Goal: Task Accomplishment & Management: Manage account settings

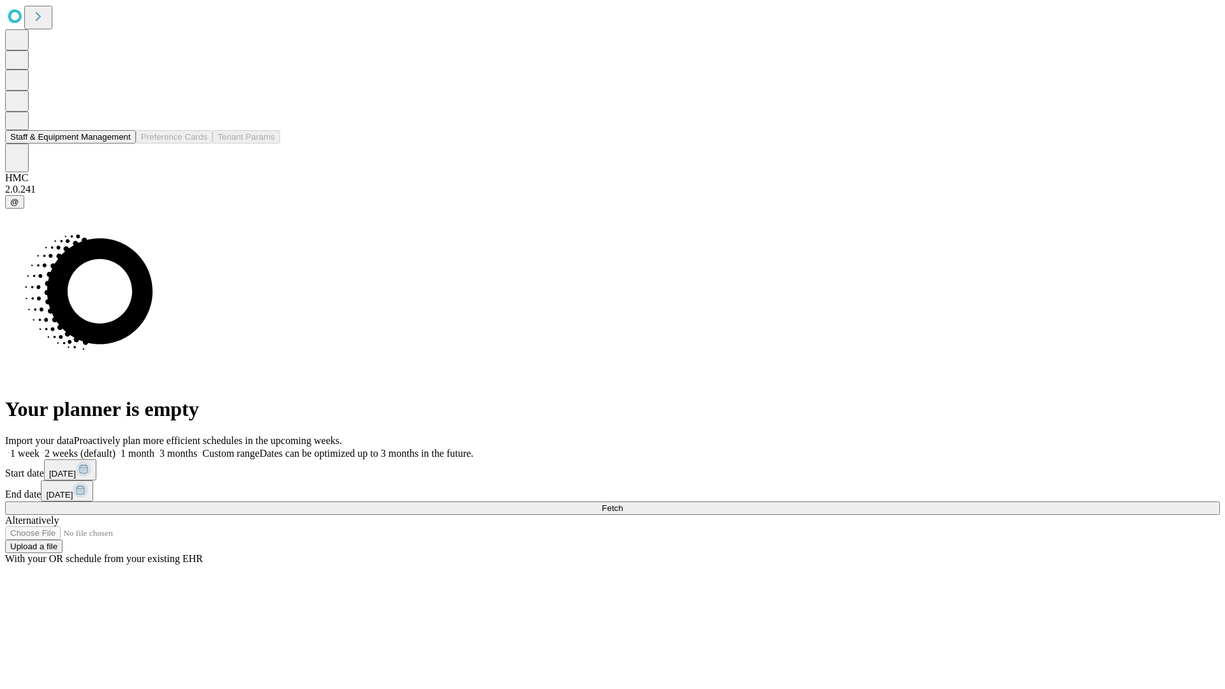
click at [119, 144] on button "Staff & Equipment Management" at bounding box center [70, 136] width 131 height 13
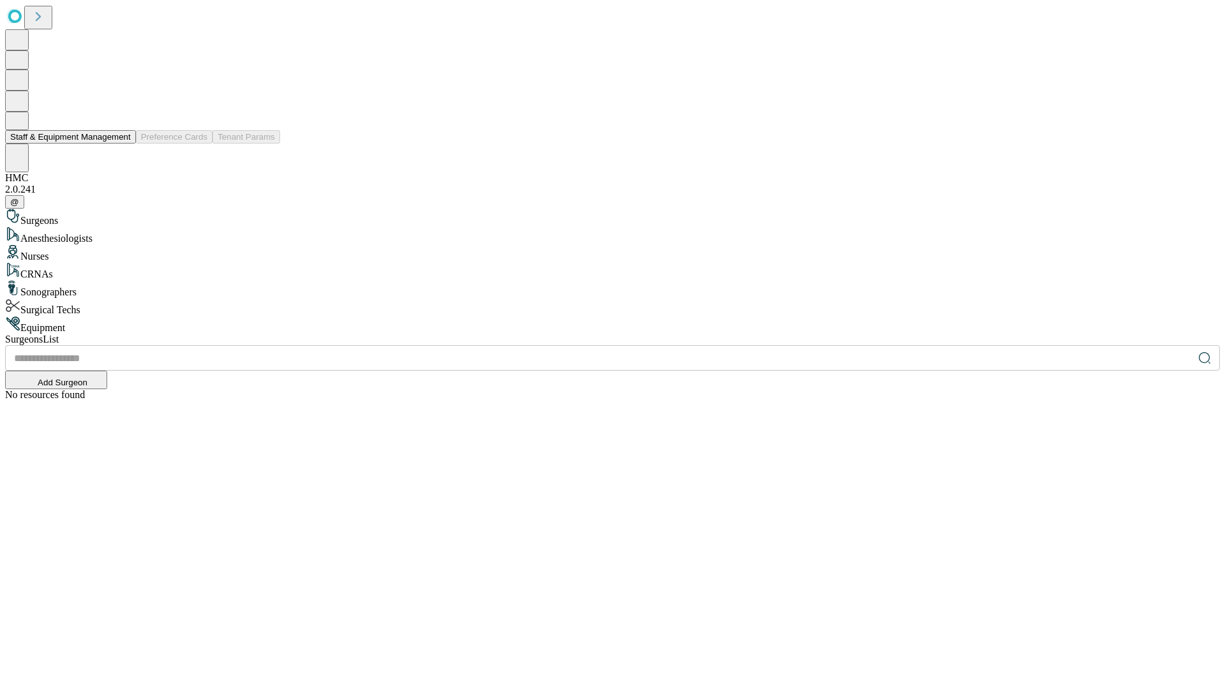
click at [122, 144] on button "Staff & Equipment Management" at bounding box center [70, 136] width 131 height 13
